Goal: Communication & Community: Participate in discussion

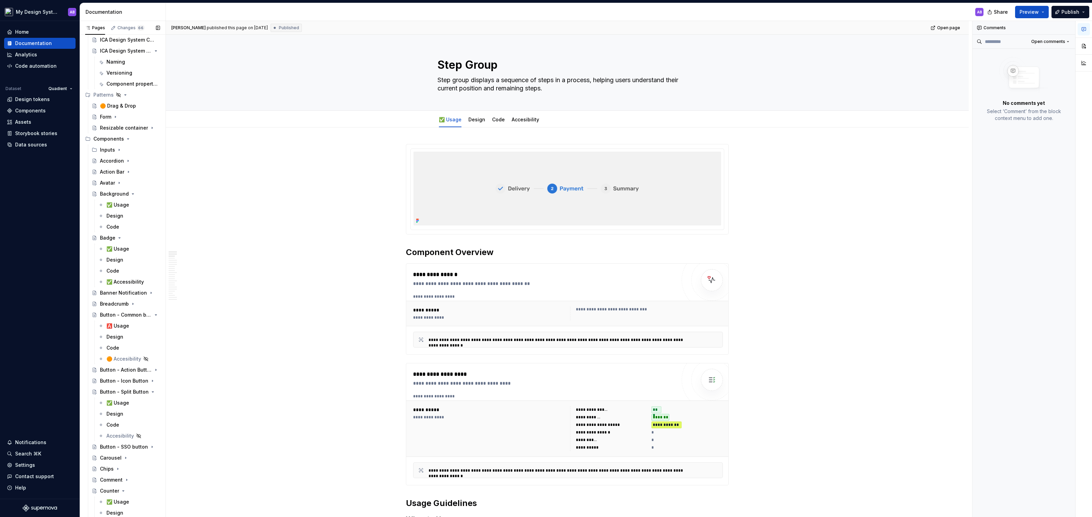
scroll to position [401, 0]
click at [120, 148] on icon "Page tree" at bounding box center [118, 148] width 5 height 5
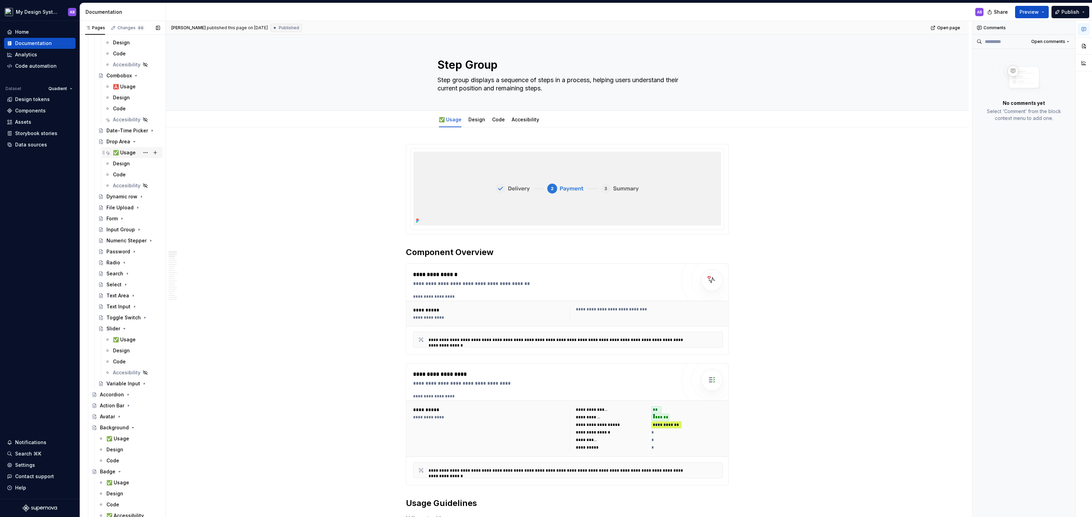
scroll to position [596, 0]
click at [126, 325] on div "Slider" at bounding box center [133, 327] width 54 height 10
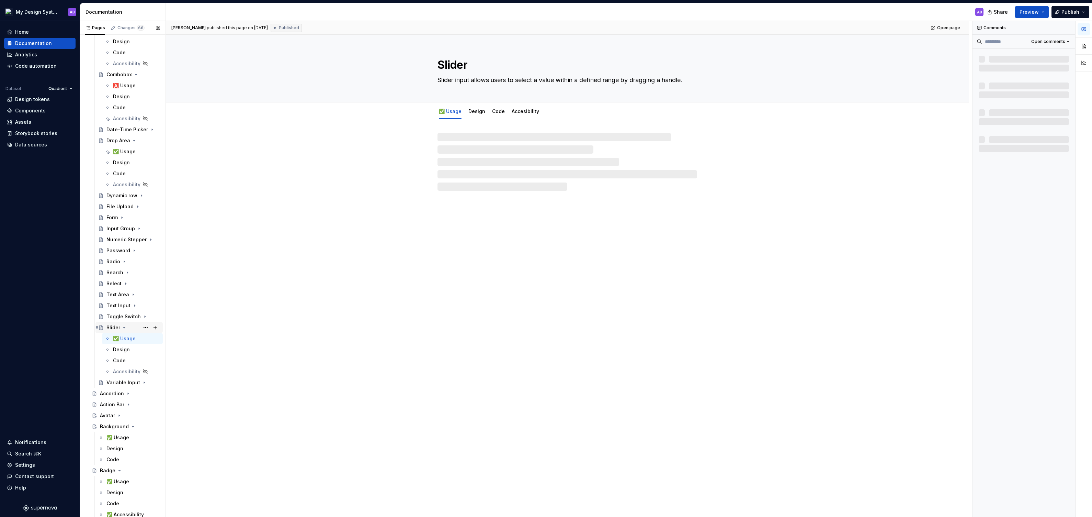
click at [125, 326] on icon "Page tree" at bounding box center [124, 327] width 5 height 5
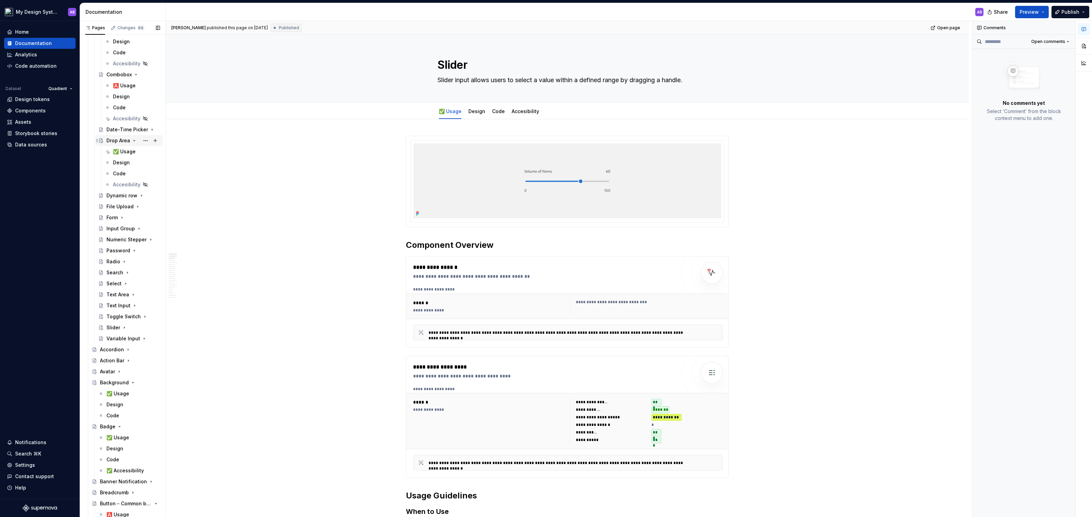
click at [135, 141] on icon "Page tree" at bounding box center [134, 140] width 5 height 5
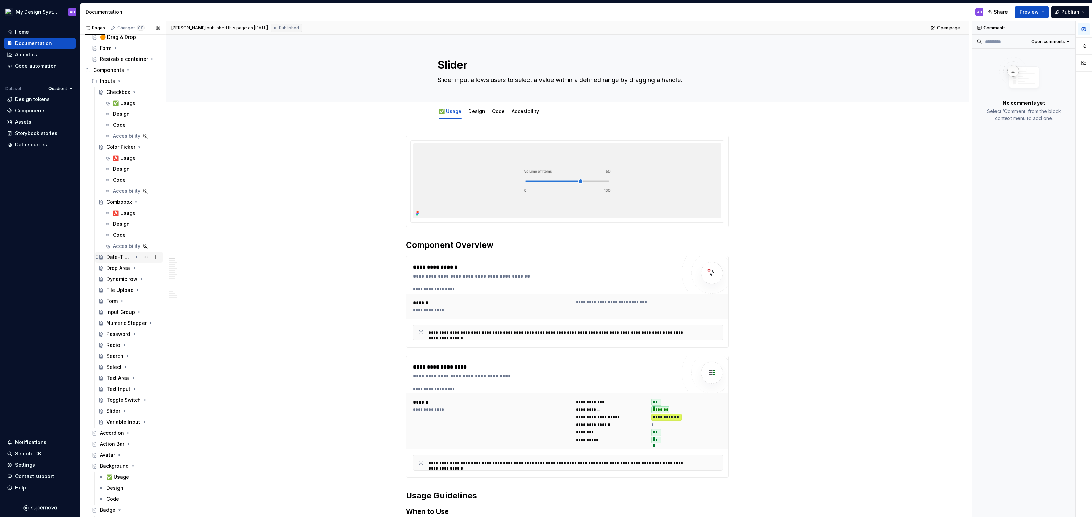
scroll to position [467, 0]
click at [124, 158] on div "🅰️ Usage" at bounding box center [124, 159] width 23 height 7
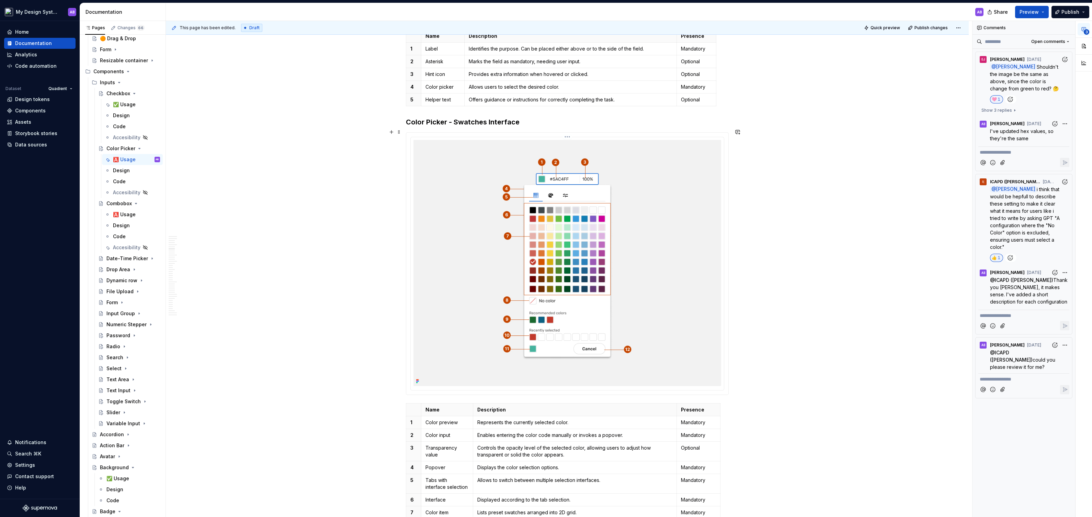
scroll to position [1221, 0]
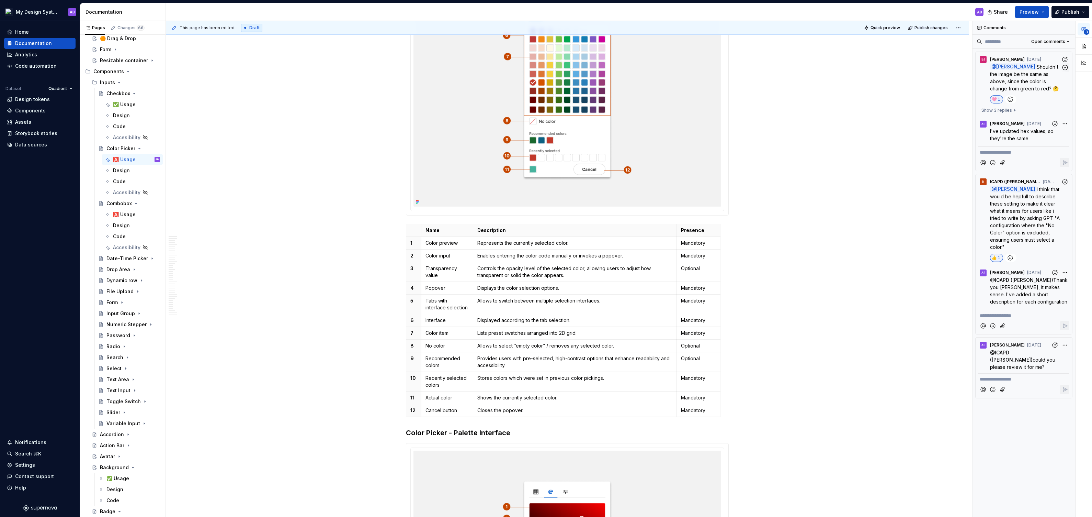
click at [1035, 82] on span "Shouldn't the image be the same as above, since the color is change from green …" at bounding box center [1025, 77] width 70 height 27
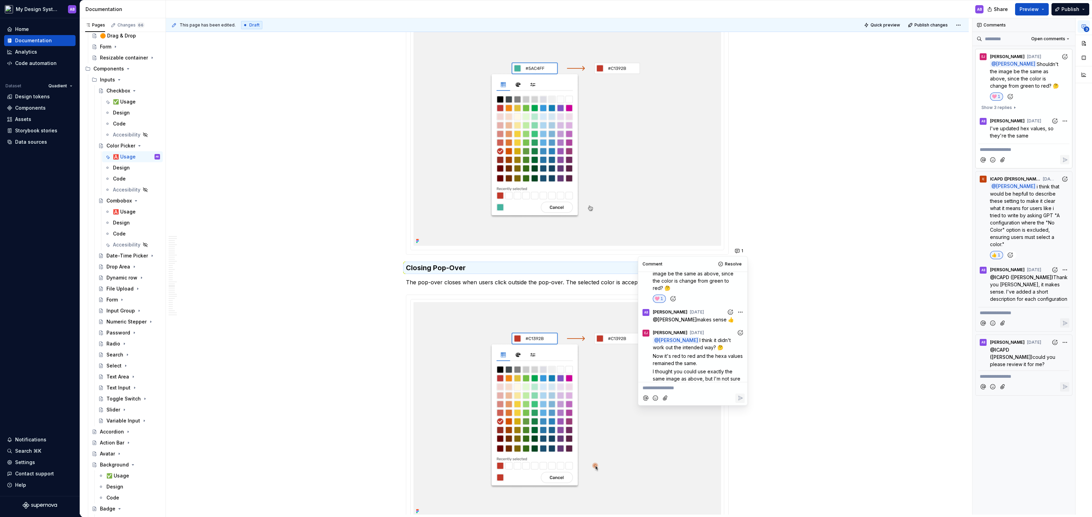
scroll to position [0, 0]
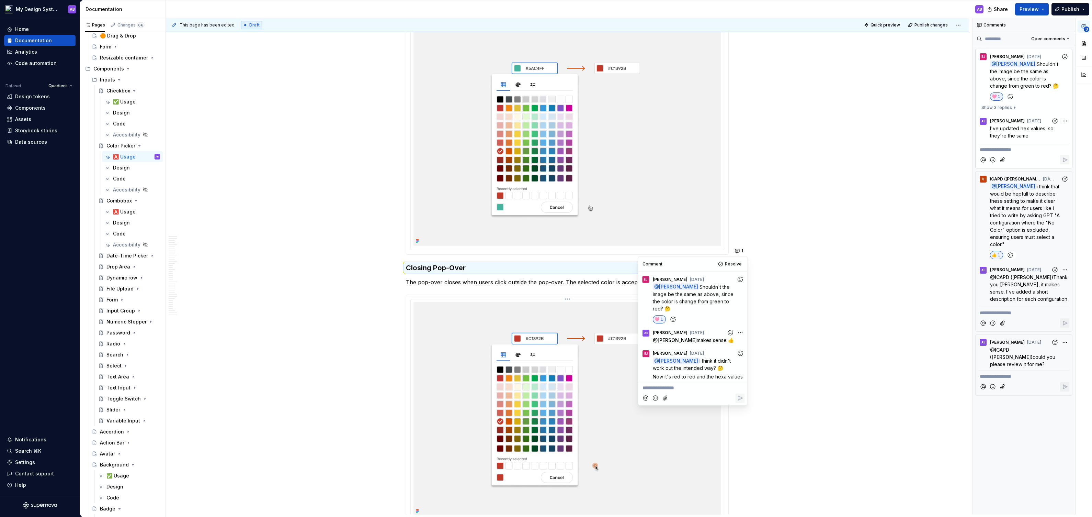
click at [548, 307] on img at bounding box center [568, 409] width 308 height 214
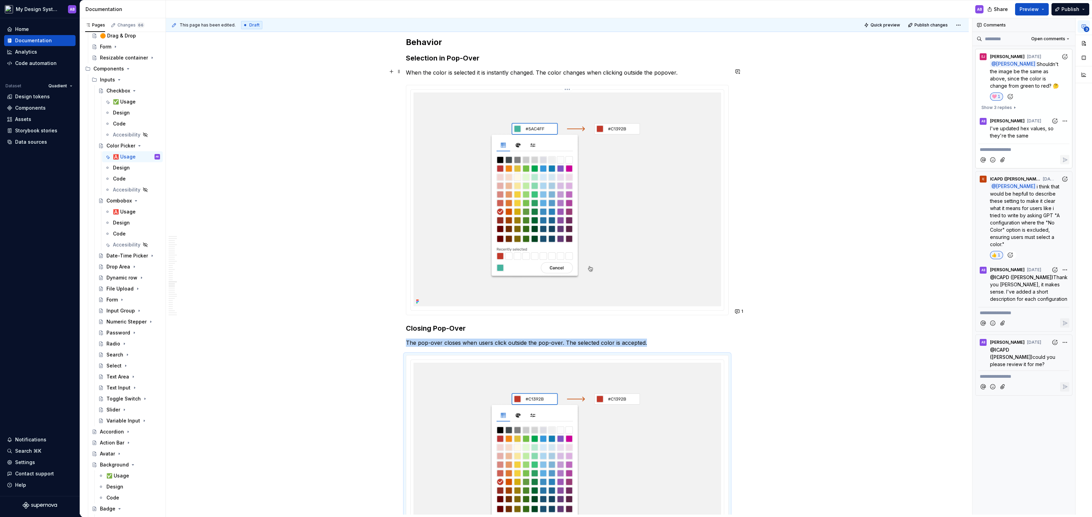
scroll to position [4635, 0]
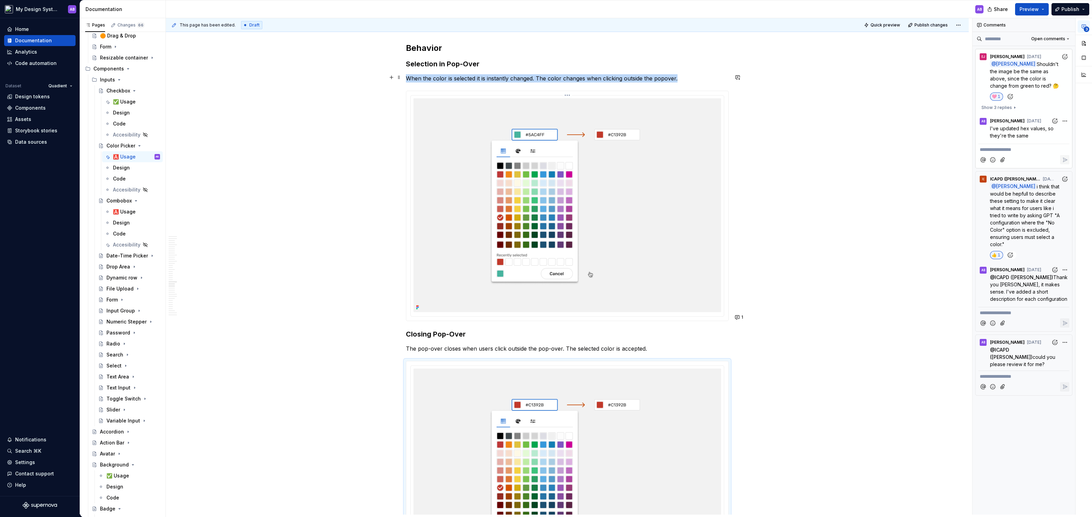
click at [501, 173] on img at bounding box center [568, 205] width 308 height 214
click at [400, 74] on span at bounding box center [398, 77] width 5 height 10
click at [415, 88] on div "Duplicate" at bounding box center [433, 87] width 45 height 7
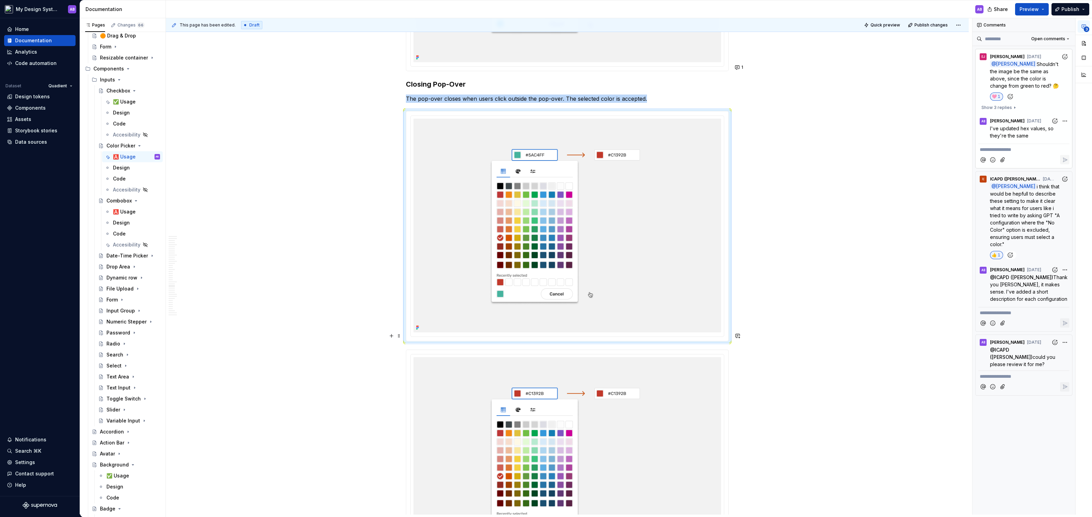
scroll to position [4947, 0]
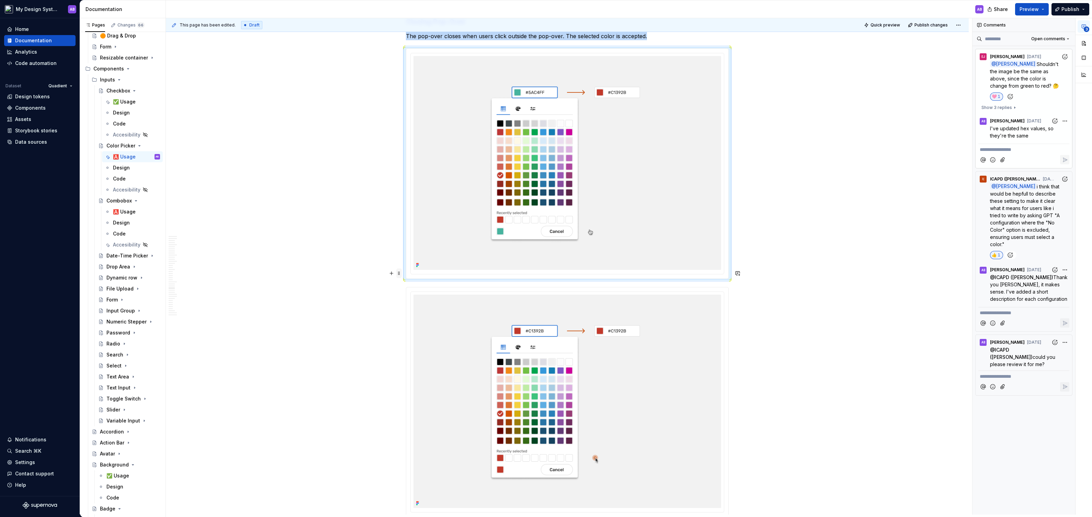
click at [401, 273] on span at bounding box center [398, 273] width 5 height 10
click at [423, 335] on div "Delete" at bounding box center [433, 333] width 45 height 7
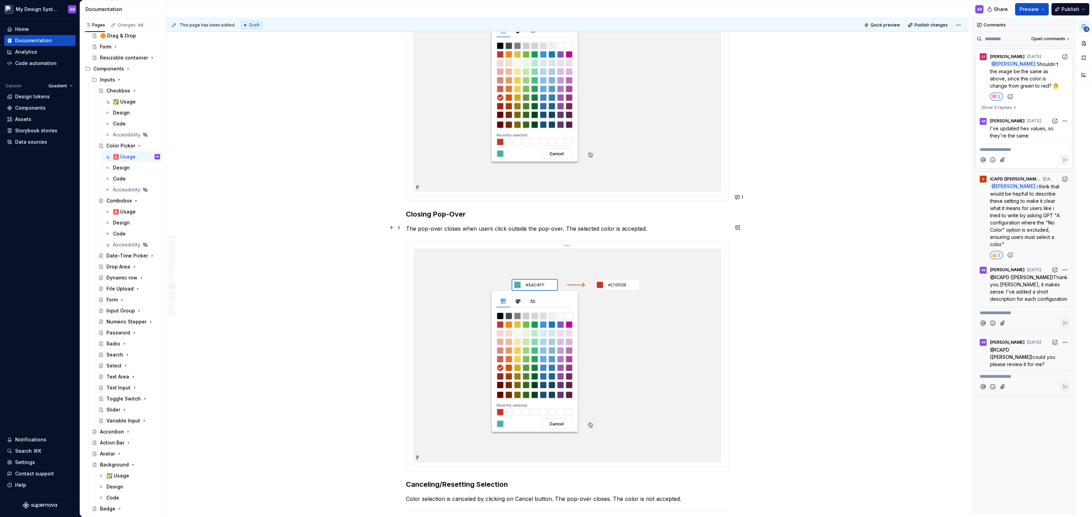
scroll to position [4755, 0]
click at [397, 267] on div "**********" at bounding box center [569, 266] width 806 height 496
click at [517, 284] on img at bounding box center [568, 355] width 308 height 214
click at [613, 299] on img at bounding box center [568, 355] width 308 height 214
click at [568, 225] on html "My Design System AB Home Documentation Analytics Code automation Dataset Quadie…" at bounding box center [546, 258] width 1092 height 517
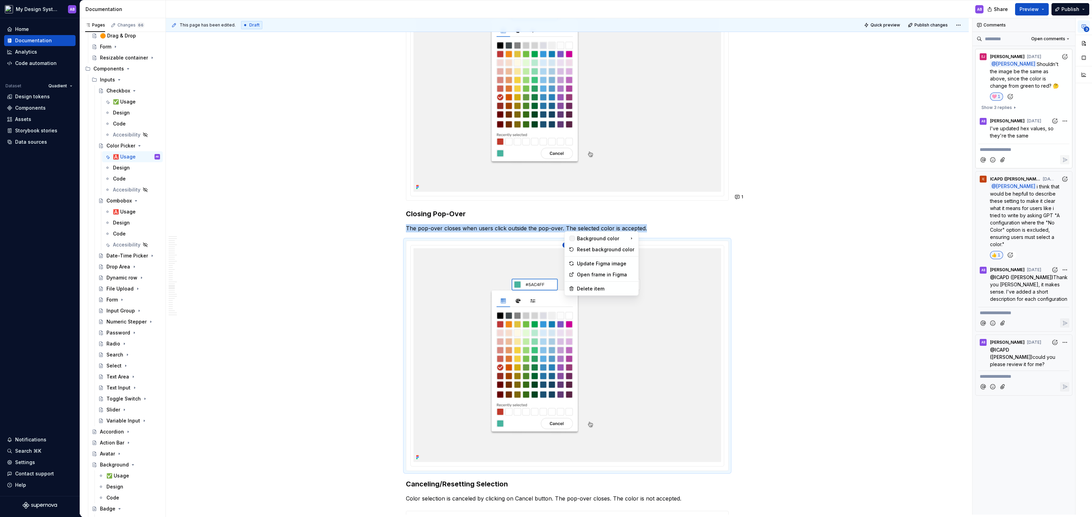
click at [1083, 47] on div "3" at bounding box center [1084, 51] width 16 height 67
click at [1083, 47] on button "button" at bounding box center [1084, 43] width 12 height 12
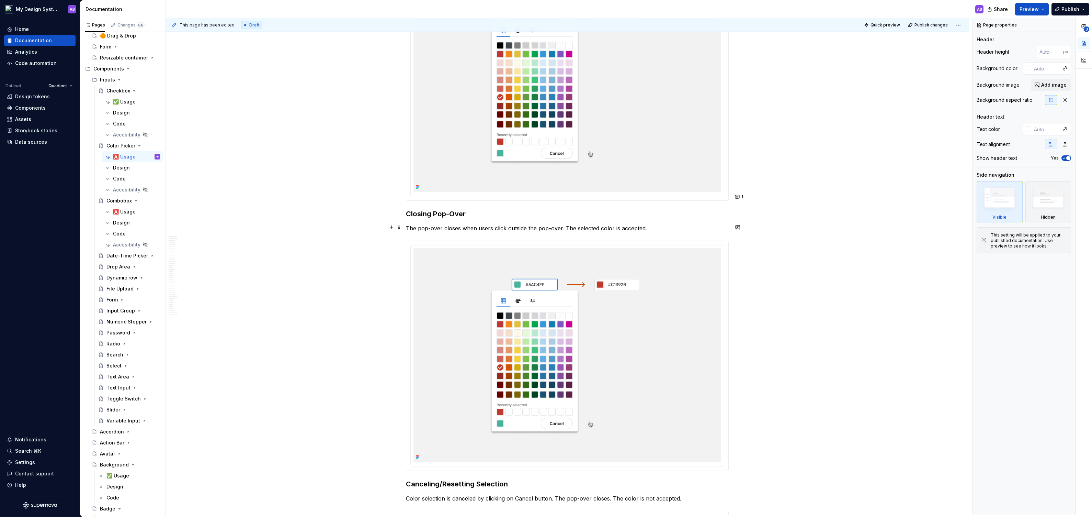
click at [701, 280] on img at bounding box center [568, 355] width 308 height 214
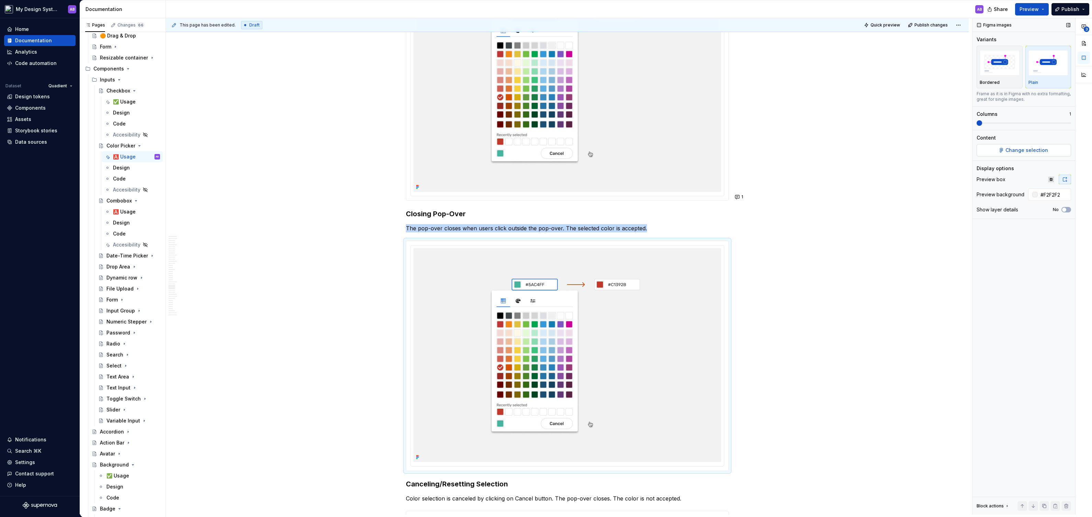
click at [1026, 150] on span "Change selection" at bounding box center [1027, 150] width 43 height 7
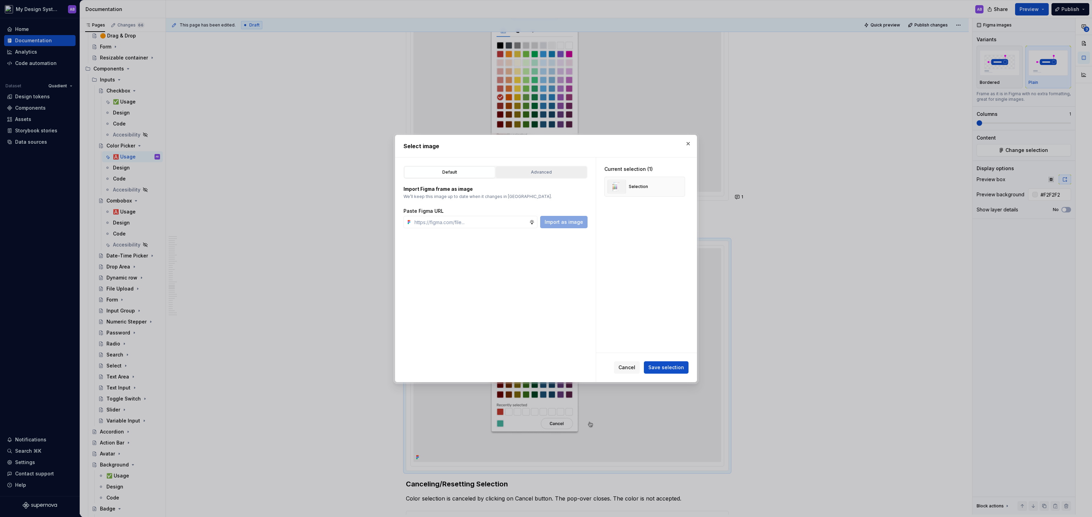
click at [535, 176] on button "Advanced" at bounding box center [541, 172] width 91 height 12
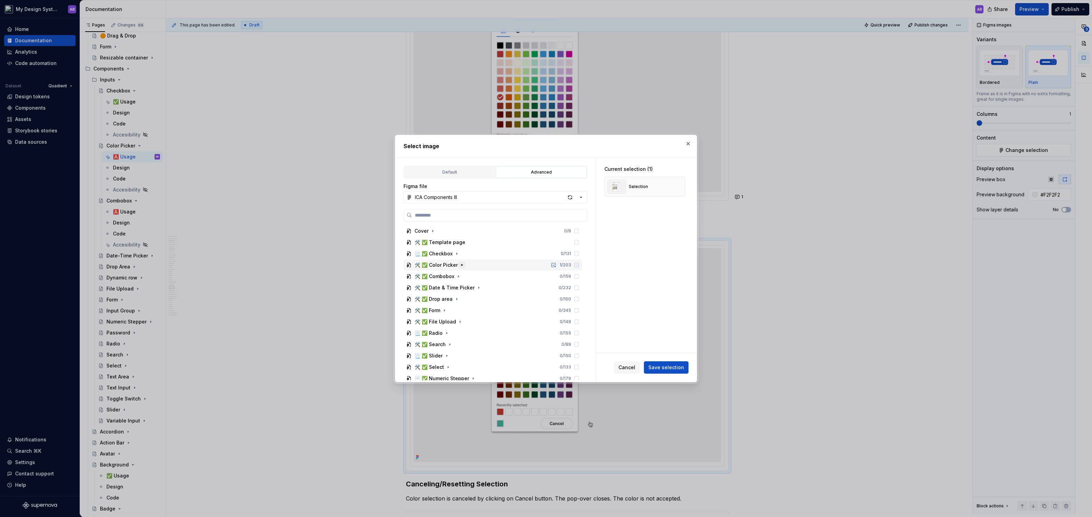
click at [459, 265] on icon "button" at bounding box center [461, 264] width 5 height 5
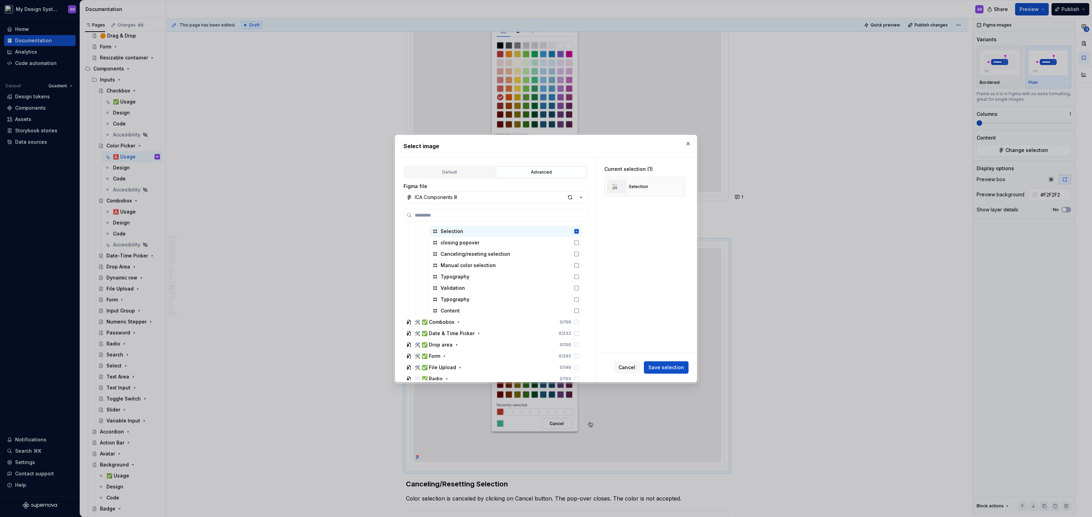
scroll to position [714, 0]
click at [579, 240] on icon at bounding box center [577, 242] width 4 height 4
click at [579, 232] on icon at bounding box center [576, 230] width 5 height 5
click at [667, 372] on button "Save selection" at bounding box center [666, 367] width 45 height 12
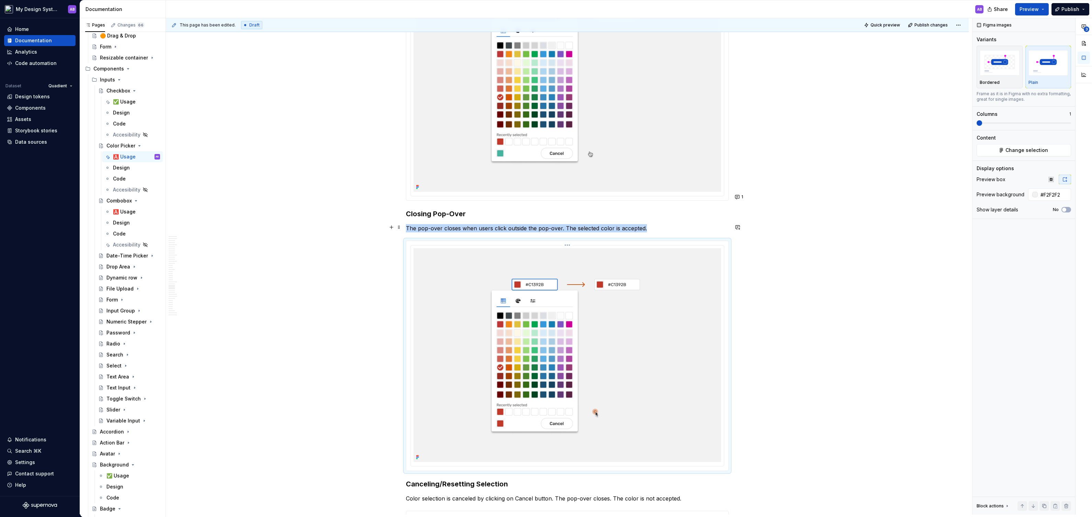
click at [587, 294] on img at bounding box center [568, 355] width 308 height 214
click at [532, 251] on img at bounding box center [568, 355] width 308 height 214
click at [567, 226] on html "My Design System AB Home Documentation Analytics Code automation Dataset Quadie…" at bounding box center [546, 258] width 1092 height 517
click at [587, 264] on div "Update Figma image" at bounding box center [605, 263] width 57 height 7
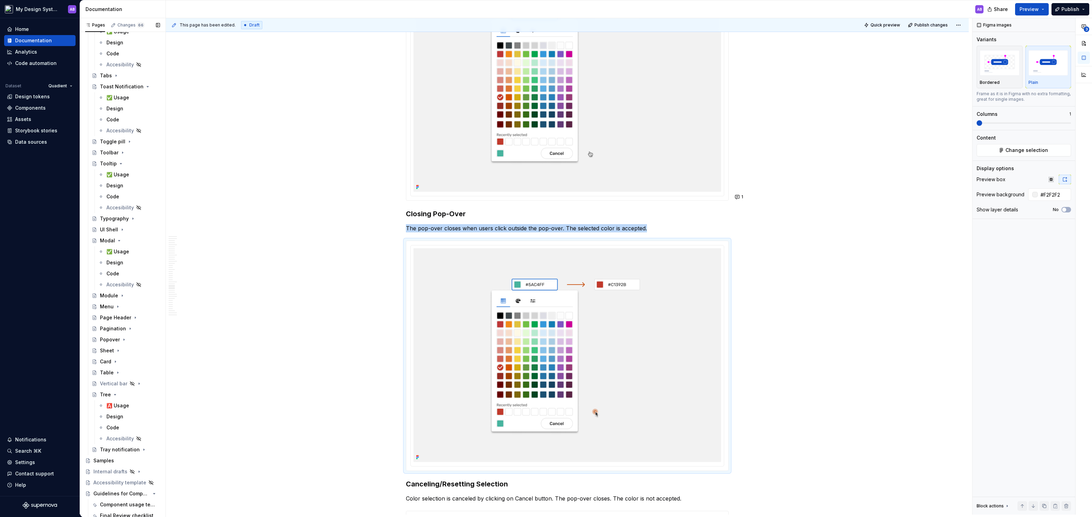
scroll to position [1476, 0]
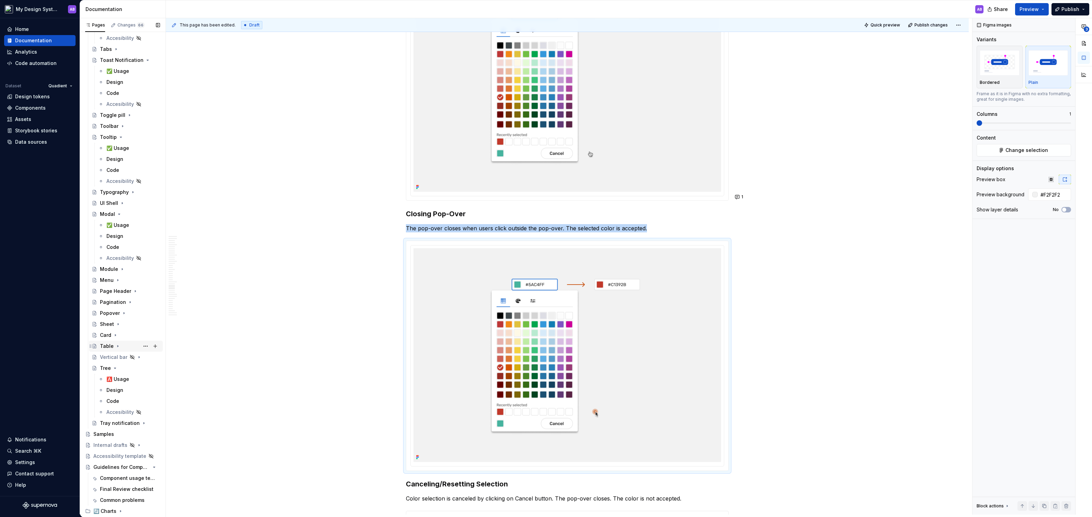
click at [111, 343] on div "Table" at bounding box center [107, 345] width 14 height 7
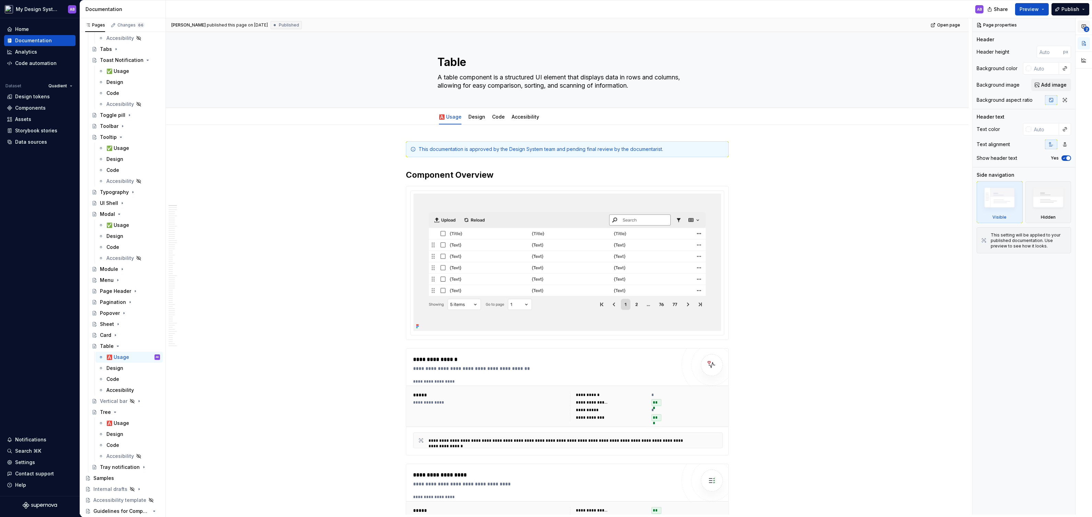
click at [1080, 24] on button "2" at bounding box center [1084, 26] width 12 height 12
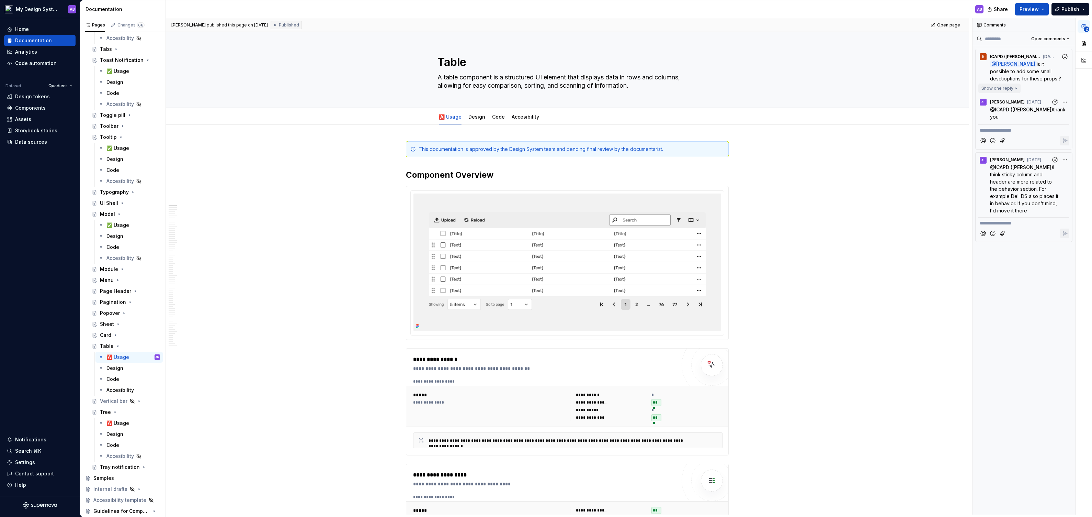
click at [1013, 84] on button "Show one reply" at bounding box center [999, 88] width 42 height 10
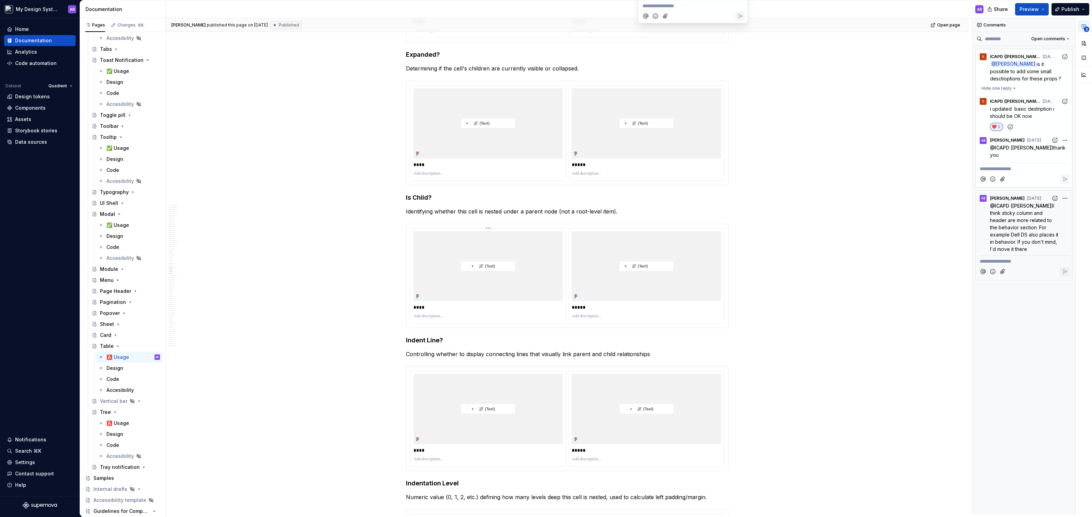
scroll to position [6560, 0]
click at [1023, 217] on span "I think sticky column and header are more related to the behavior section. For …" at bounding box center [1025, 227] width 70 height 49
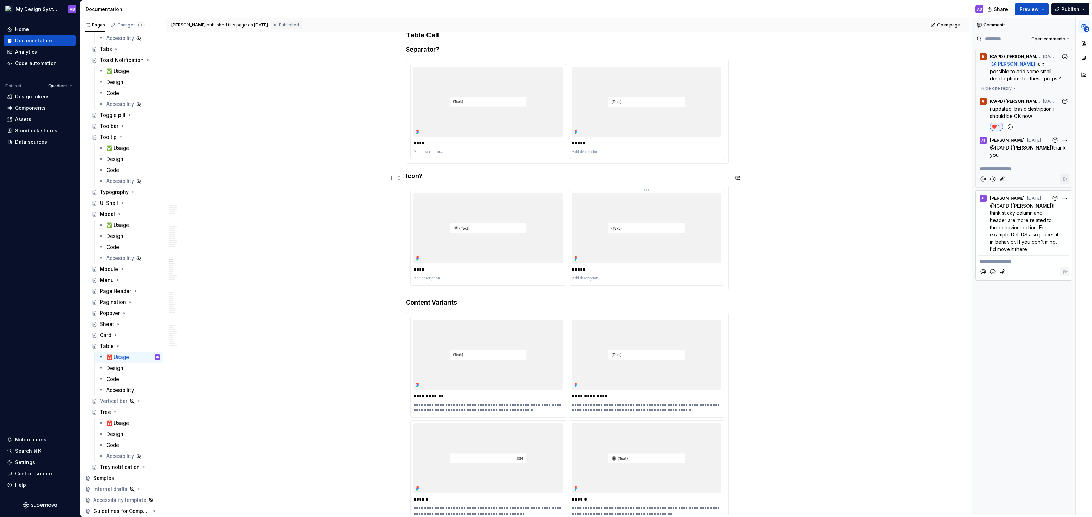
scroll to position [5448, 0]
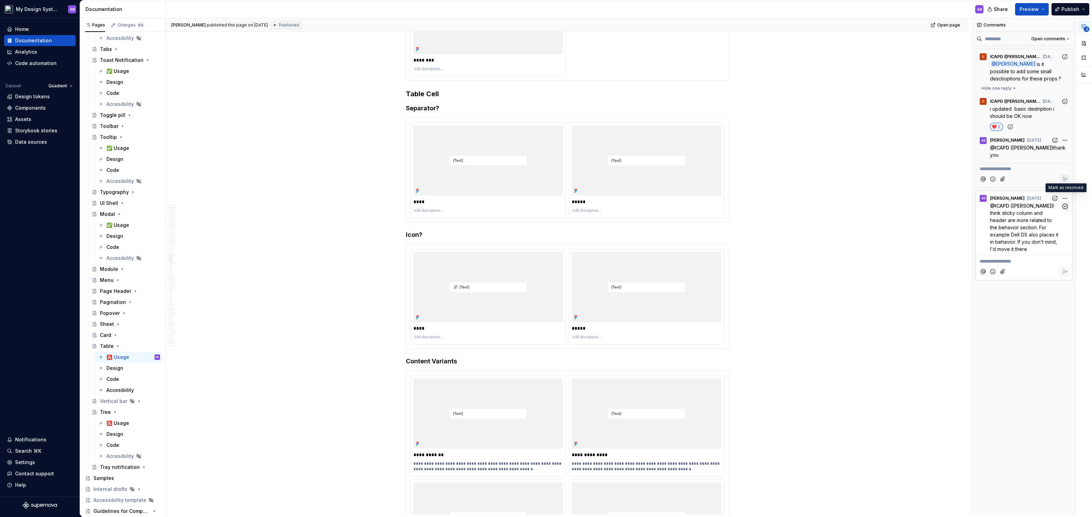
type textarea "*"
click at [1014, 207] on p "@ ICAPD ([PERSON_NAME]) I think sticky column and header are more related to th…" at bounding box center [1025, 227] width 71 height 50
click at [1065, 203] on icon "button" at bounding box center [1065, 206] width 7 height 7
click at [1048, 70] on p "@ [PERSON_NAME] is it possible to add some small desctioptions for these props ?" at bounding box center [1025, 71] width 71 height 22
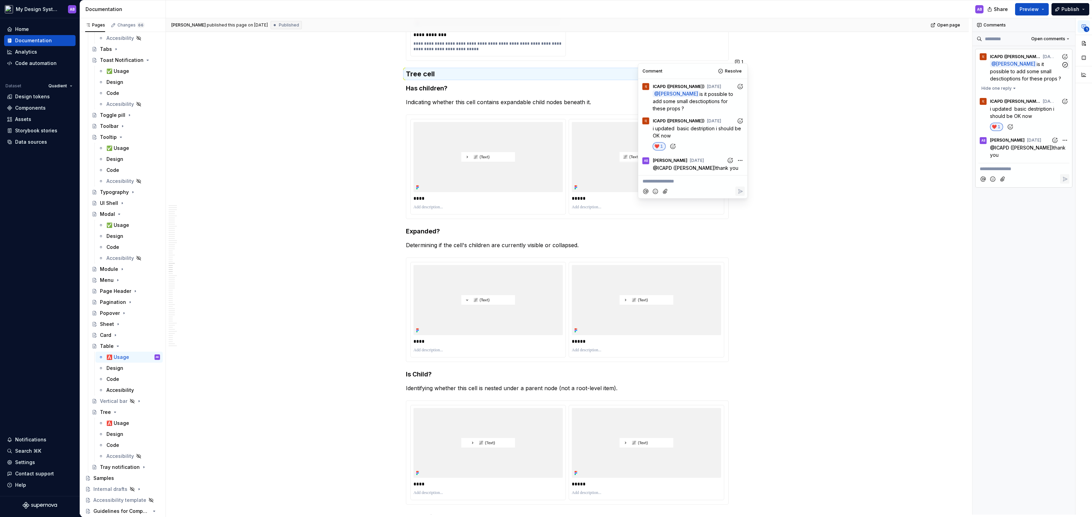
scroll to position [6390, 0]
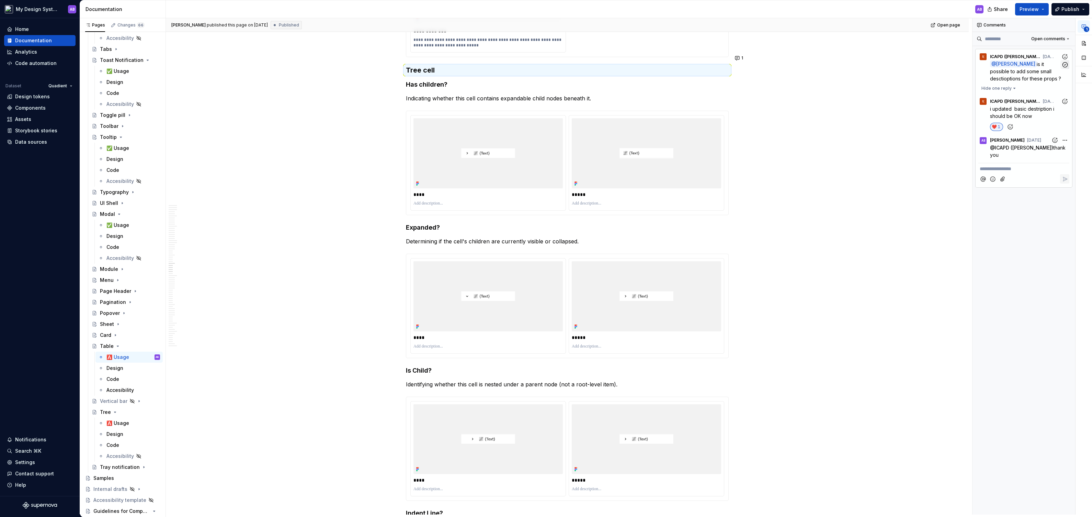
click at [1065, 63] on icon "button" at bounding box center [1065, 64] width 7 height 7
